Goal: Navigation & Orientation: Find specific page/section

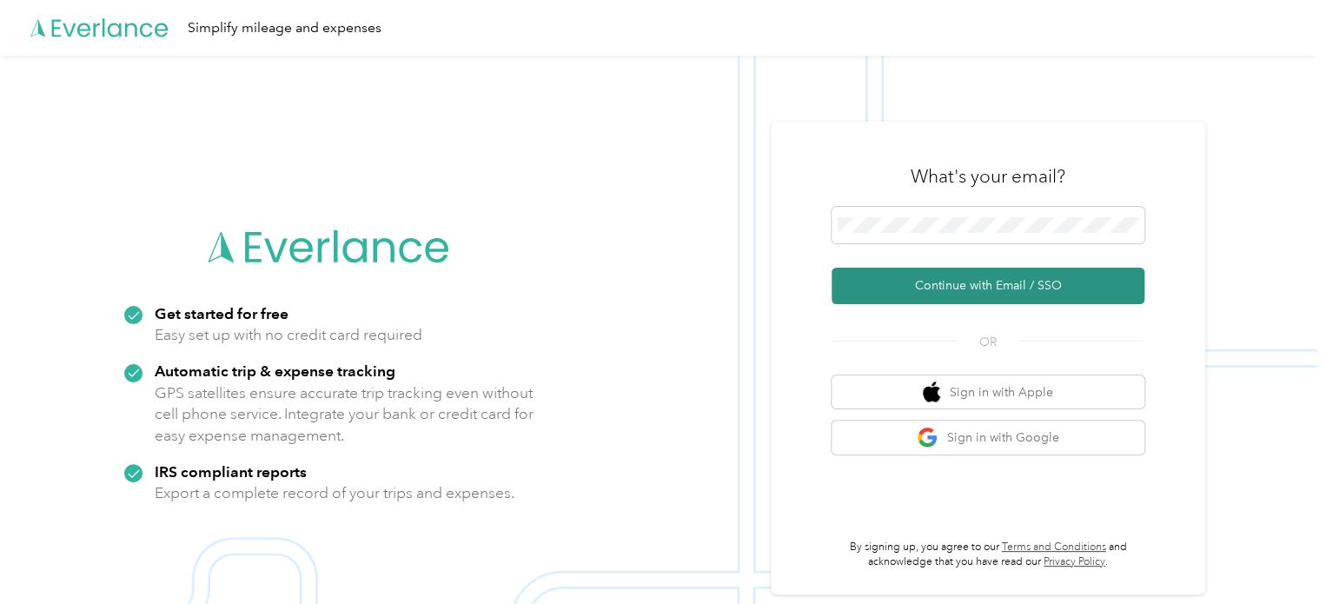
click at [953, 281] on button "Continue with Email / SSO" at bounding box center [988, 286] width 313 height 37
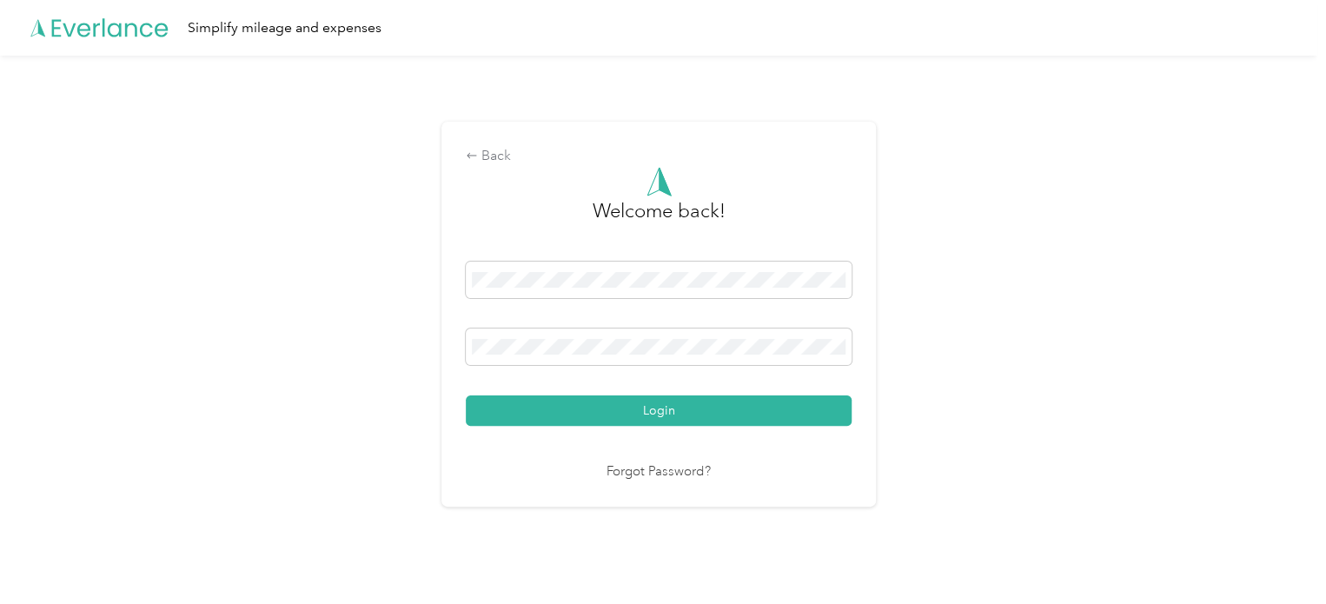
click at [598, 406] on button "Login" at bounding box center [659, 410] width 386 height 30
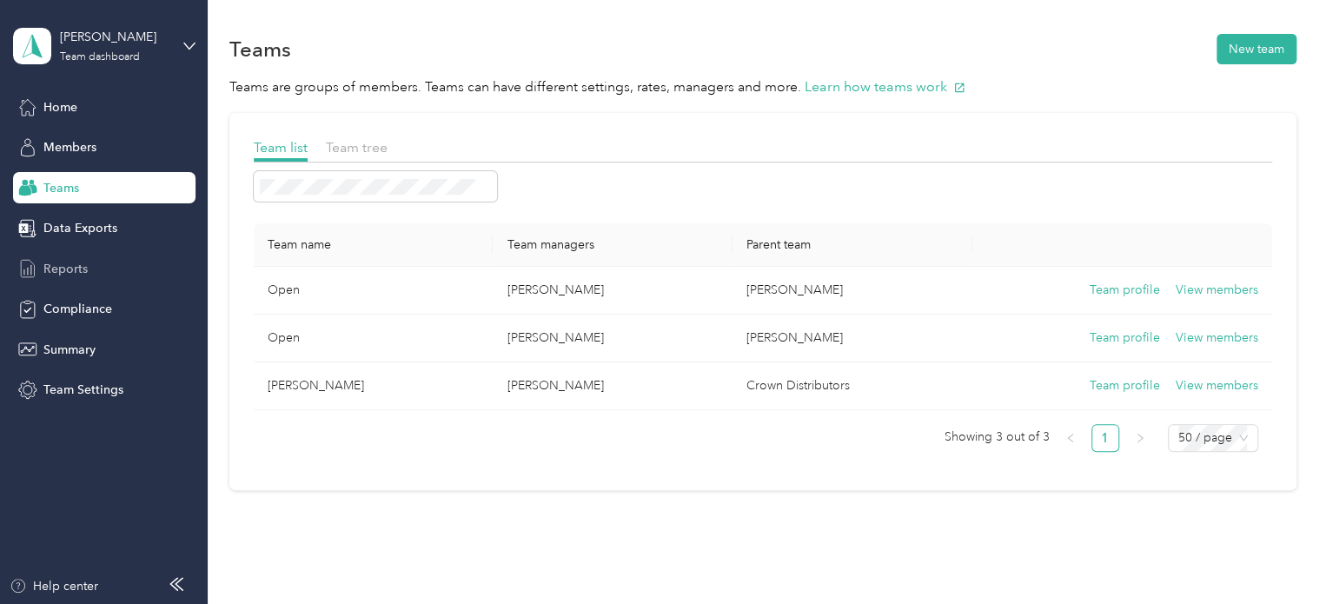
click at [71, 269] on span "Reports" at bounding box center [65, 269] width 44 height 18
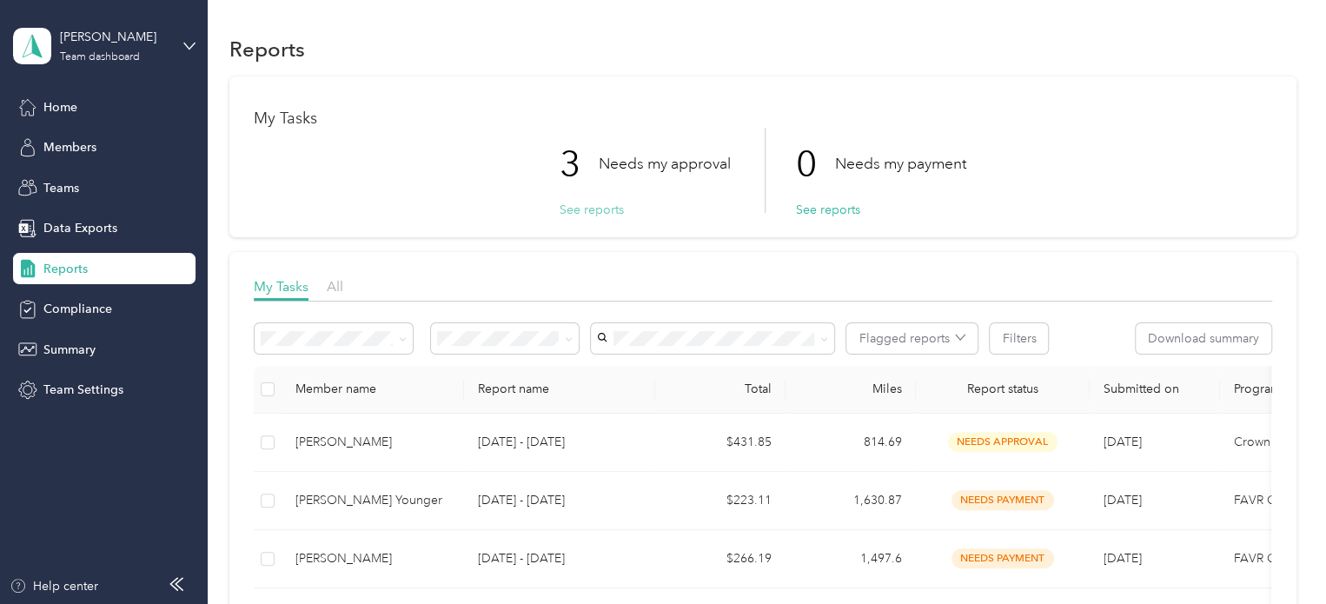
click at [581, 211] on button "See reports" at bounding box center [592, 210] width 64 height 18
click at [66, 144] on span "Members" at bounding box center [69, 147] width 53 height 18
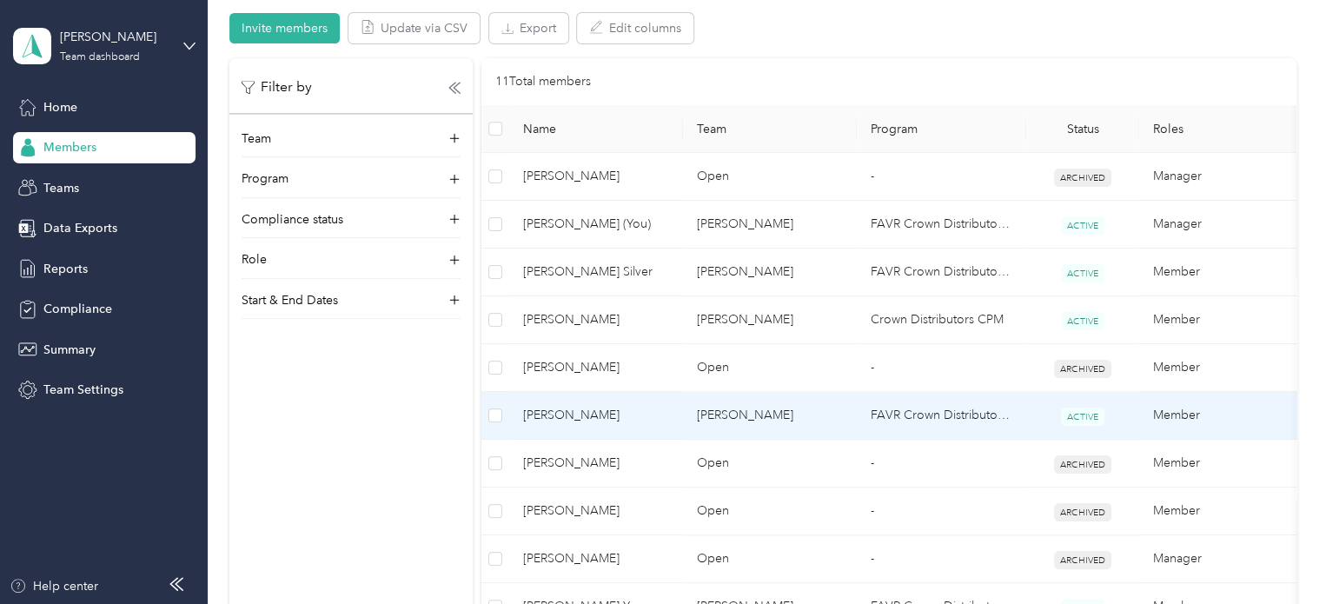
scroll to position [348, 0]
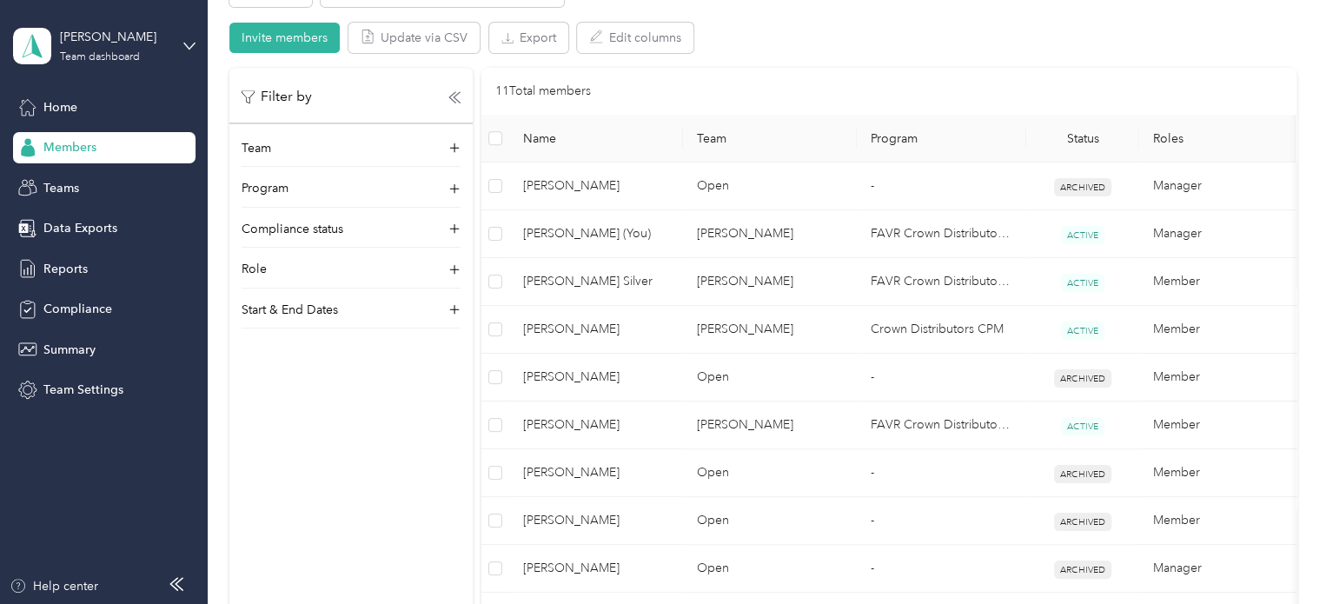
click at [275, 136] on div "Filter by Team Program Compliance status Role Start & End Dates" at bounding box center [350, 198] width 243 height 261
click at [267, 145] on p "Team" at bounding box center [257, 148] width 30 height 18
click at [453, 147] on icon at bounding box center [454, 148] width 12 height 12
click at [73, 180] on span "Teams" at bounding box center [61, 188] width 36 height 18
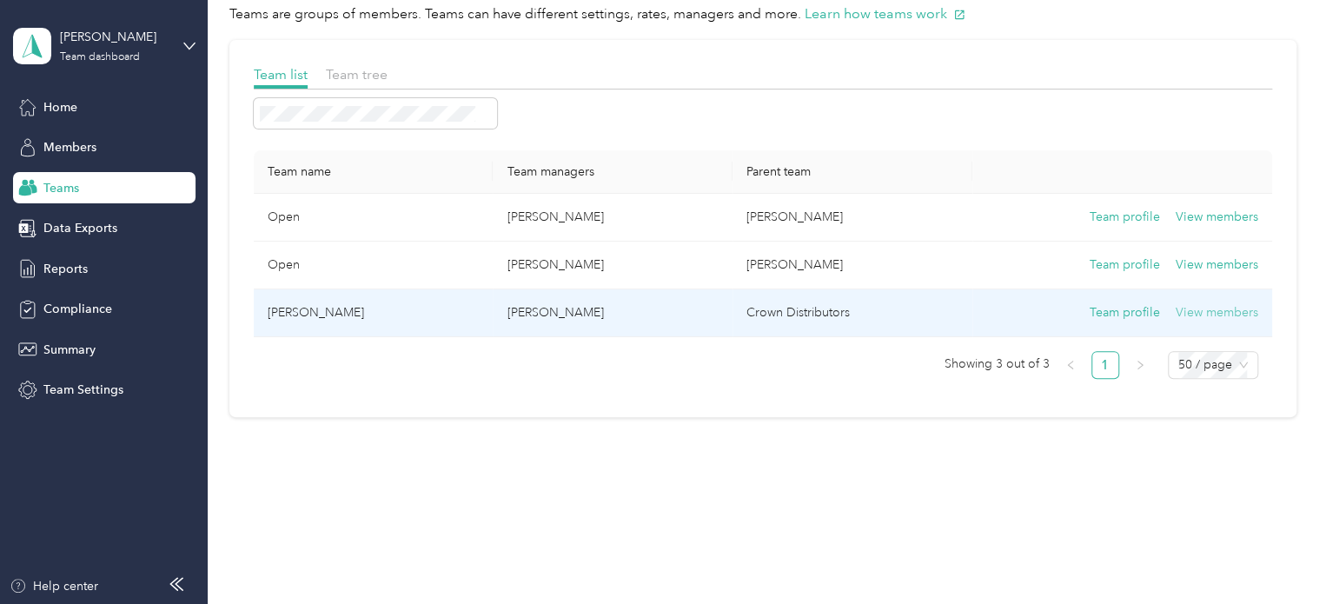
click at [1217, 314] on button "View members" at bounding box center [1217, 312] width 83 height 19
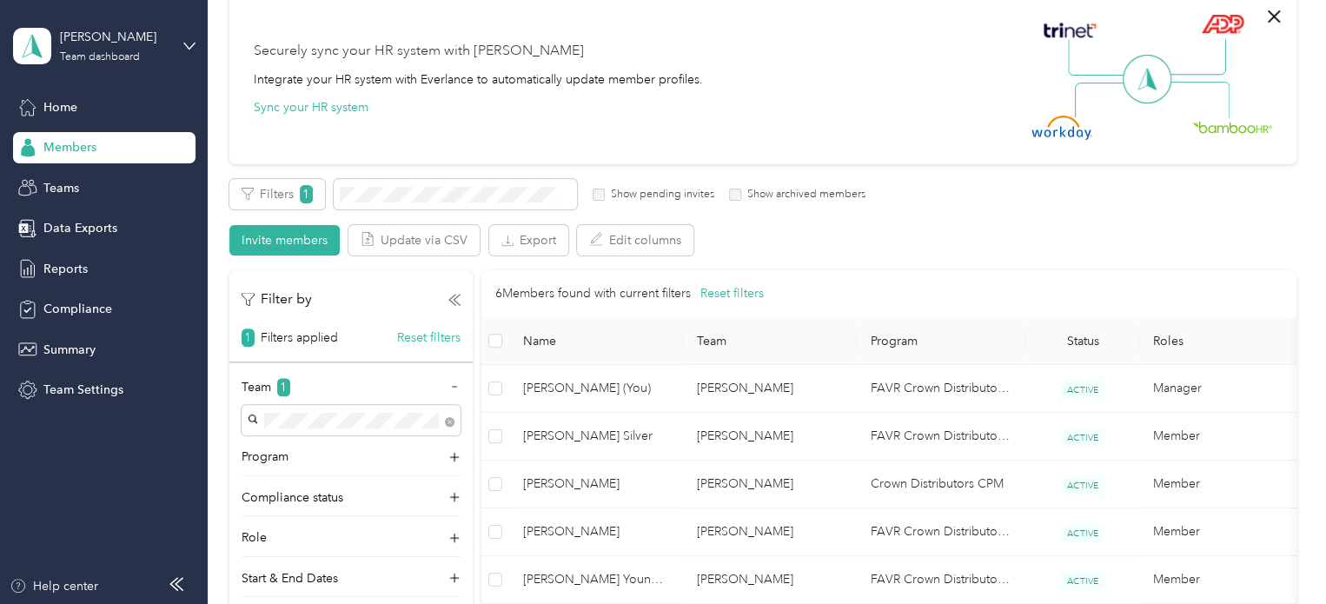
scroll to position [247, 0]
